Goal: Task Accomplishment & Management: Use online tool/utility

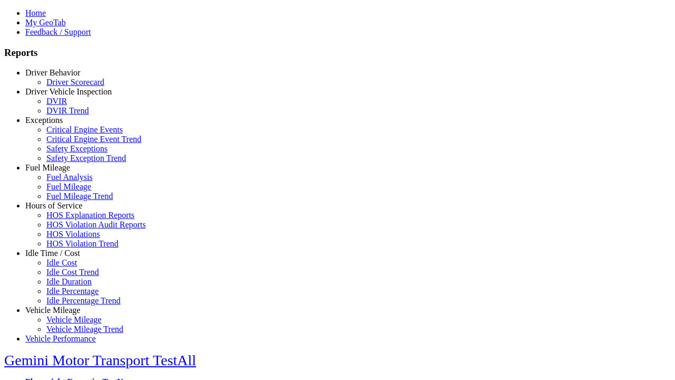
select select "**"
type input "**********"
